Goal: Task Accomplishment & Management: Manage account settings

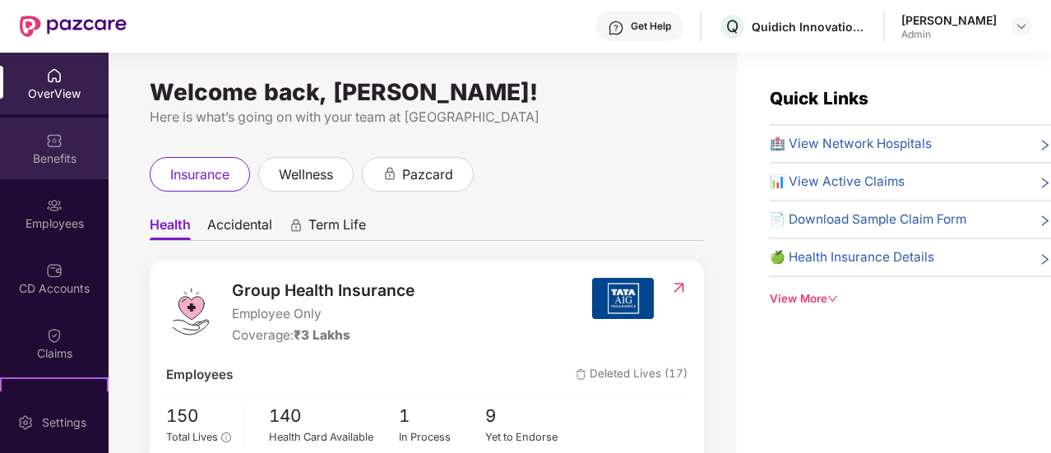
scroll to position [329, 0]
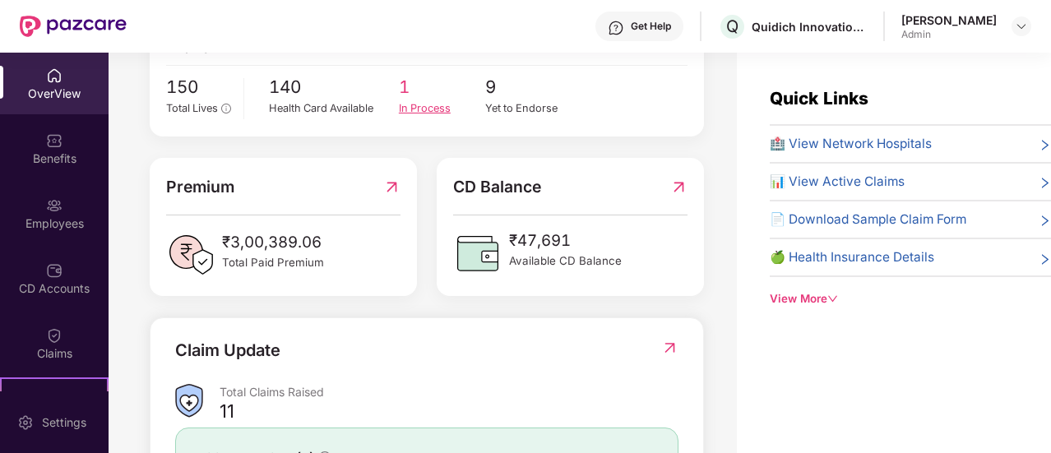
click at [432, 109] on div "In Process" at bounding box center [442, 108] width 87 height 16
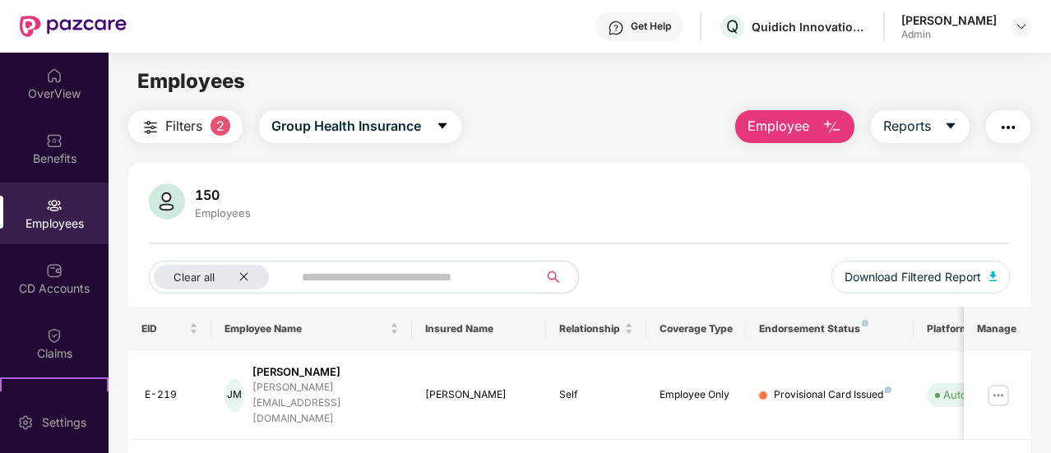
scroll to position [53, 0]
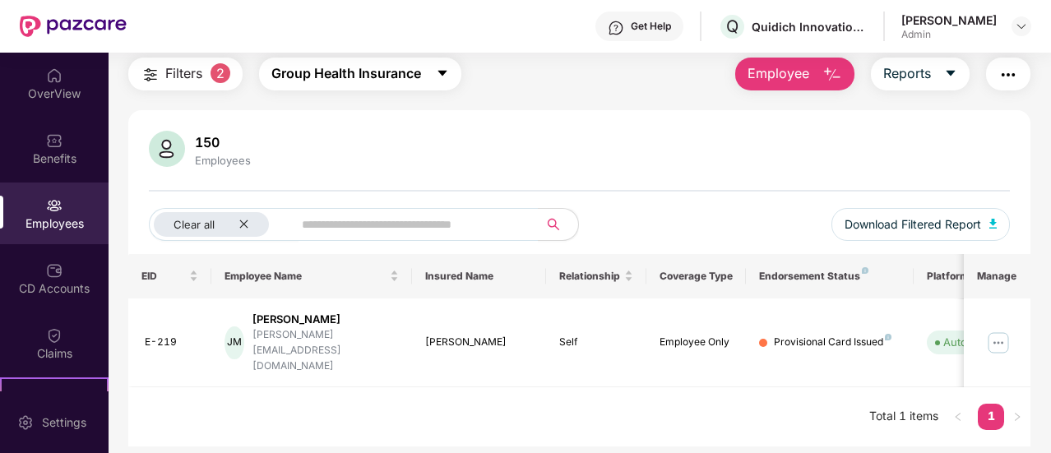
click at [377, 81] on span "Group Health Insurance" at bounding box center [346, 73] width 150 height 21
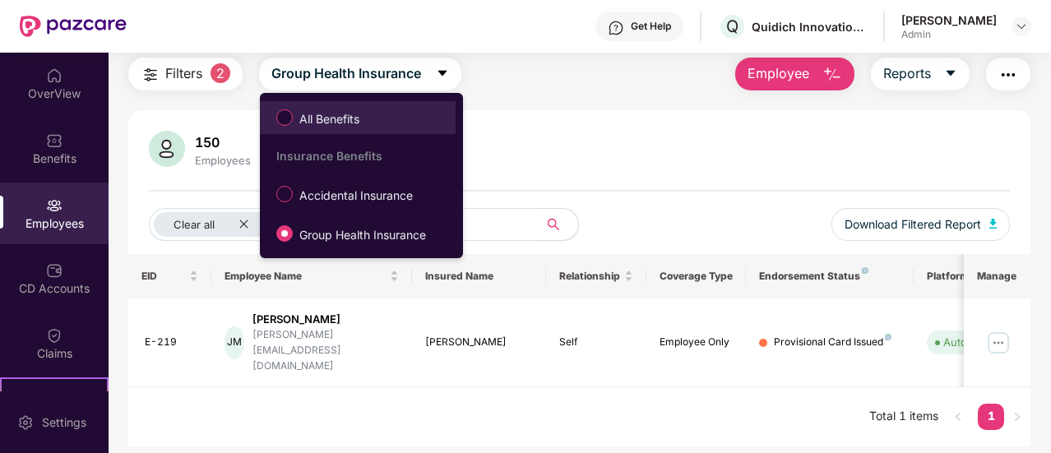
click at [378, 122] on span "All Benefits" at bounding box center [357, 118] width 179 height 28
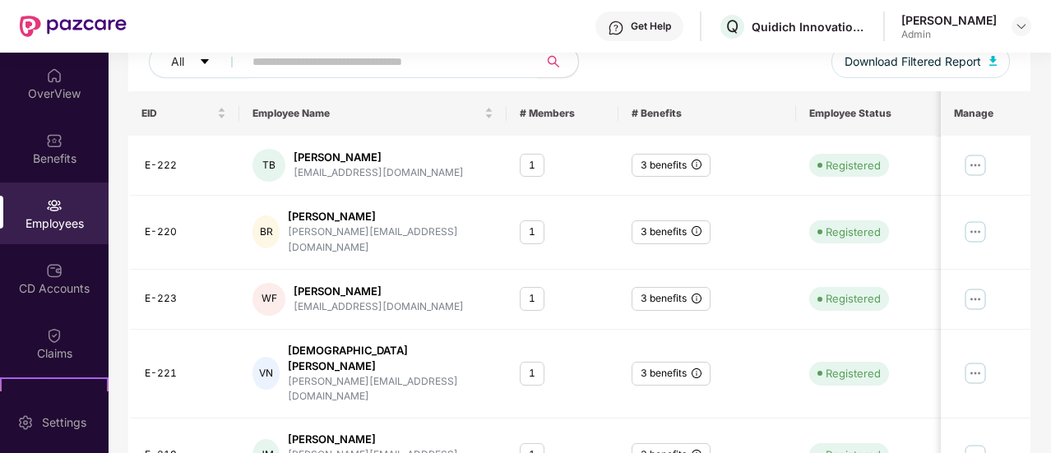
scroll to position [247, 0]
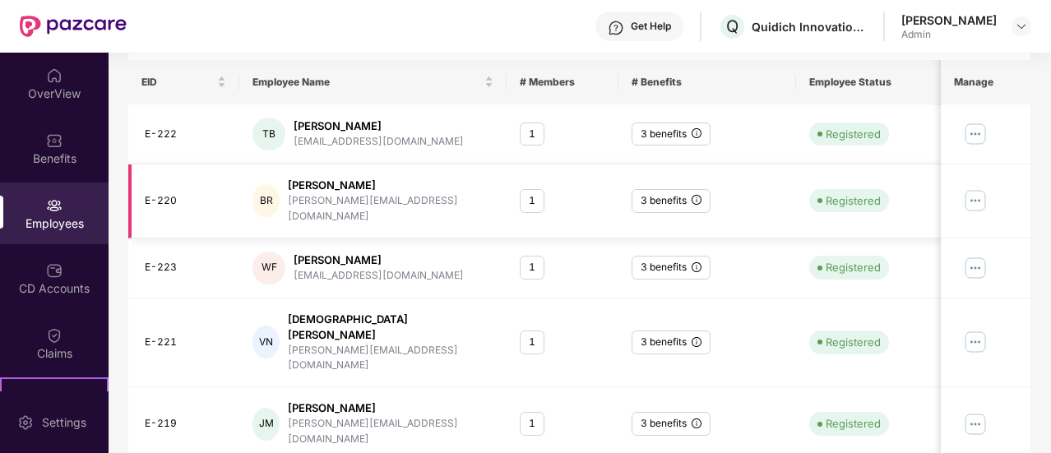
click at [664, 195] on div "3 benefits" at bounding box center [670, 201] width 79 height 24
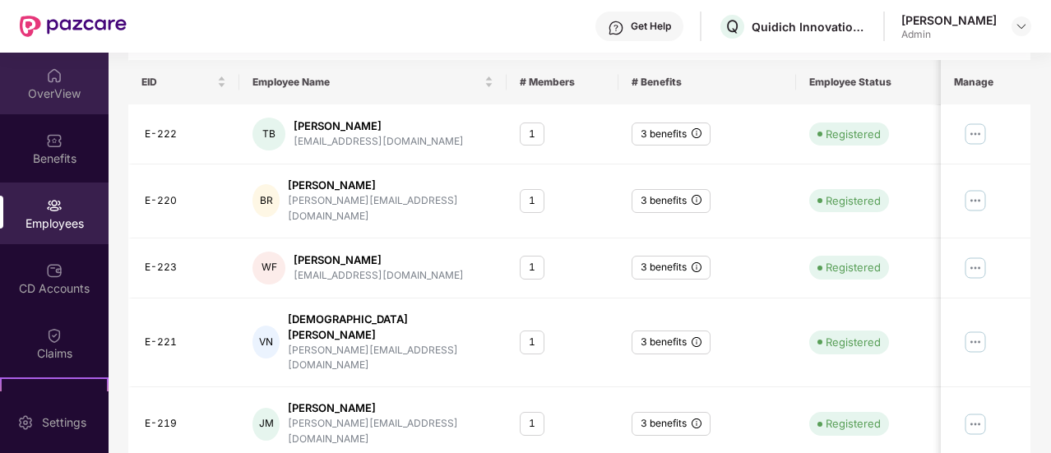
click at [0, 89] on div "OverView" at bounding box center [54, 93] width 109 height 16
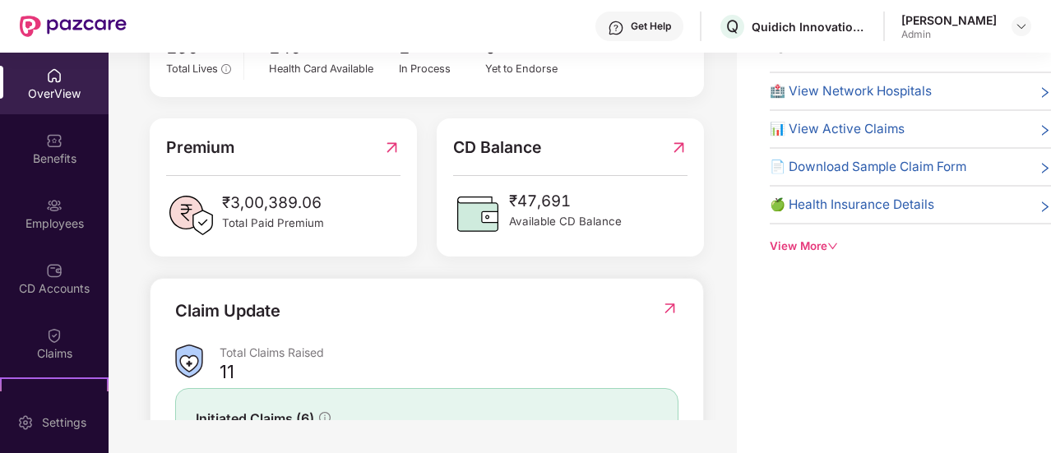
scroll to position [329, 0]
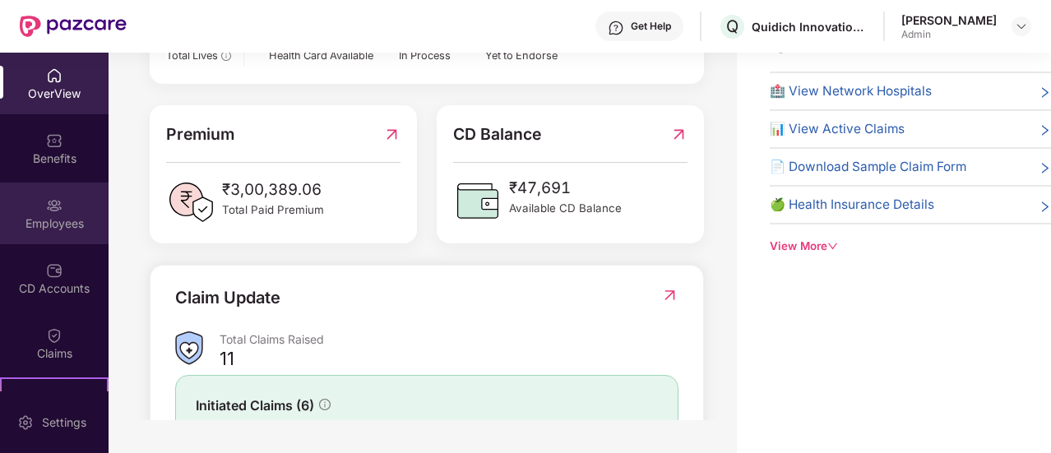
click at [51, 200] on img at bounding box center [54, 205] width 16 height 16
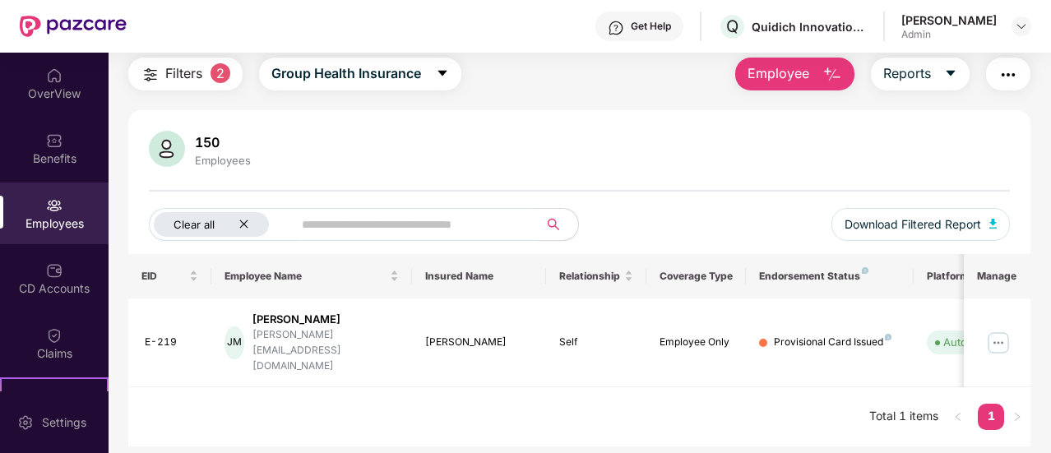
click at [256, 224] on div "Clear all" at bounding box center [211, 224] width 115 height 25
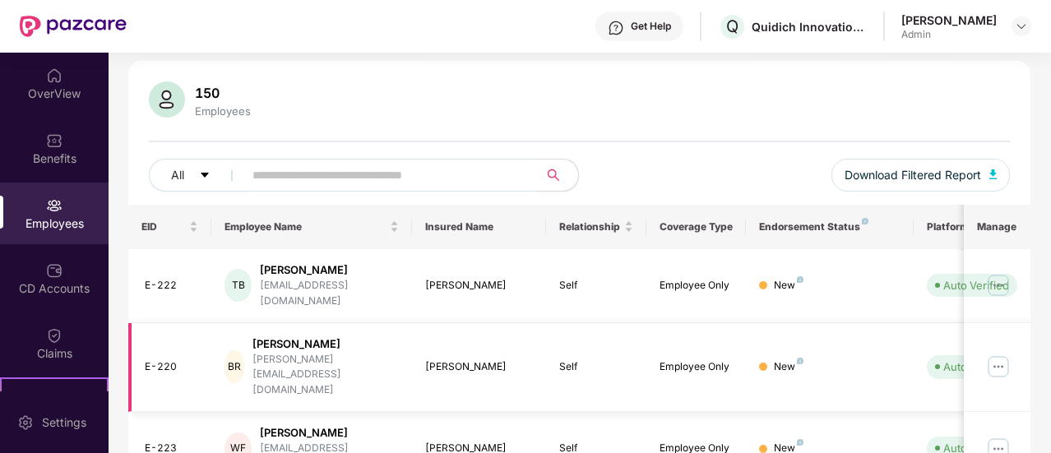
scroll to position [217, 0]
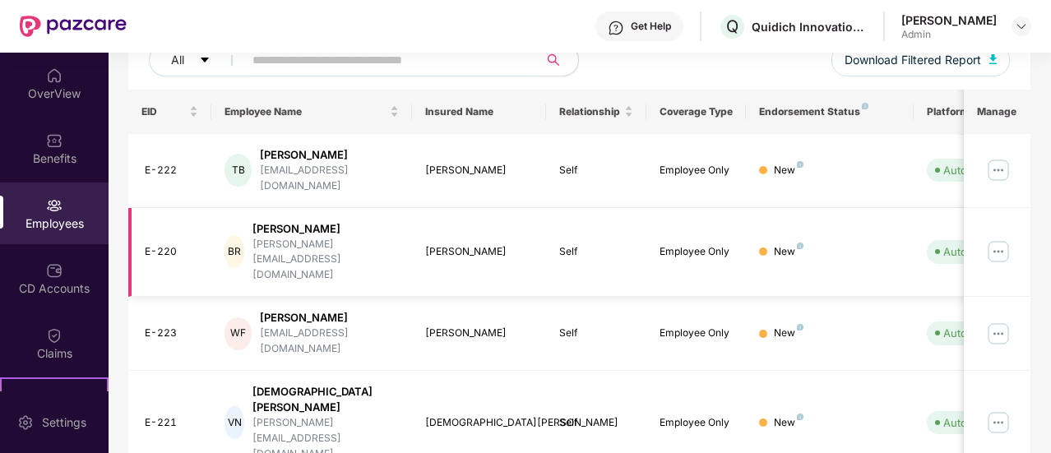
click at [1000, 238] on img at bounding box center [998, 251] width 26 height 26
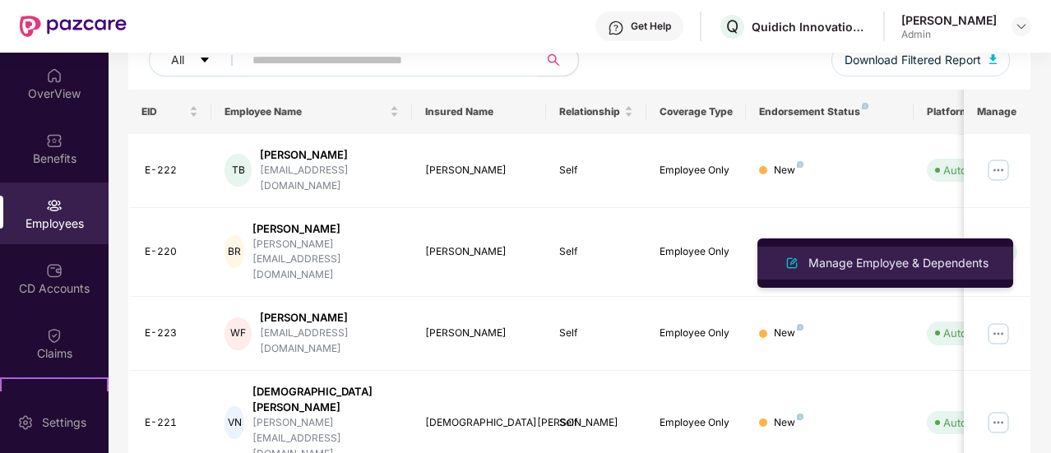
click at [945, 259] on div "Manage Employee & Dependents" at bounding box center [898, 263] width 187 height 18
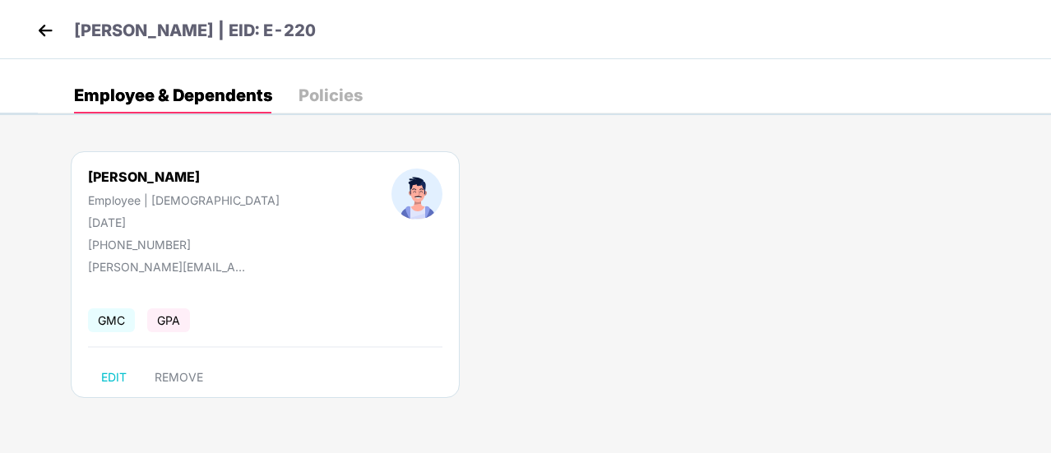
click at [43, 27] on img at bounding box center [45, 30] width 25 height 25
